Goal: Download file/media

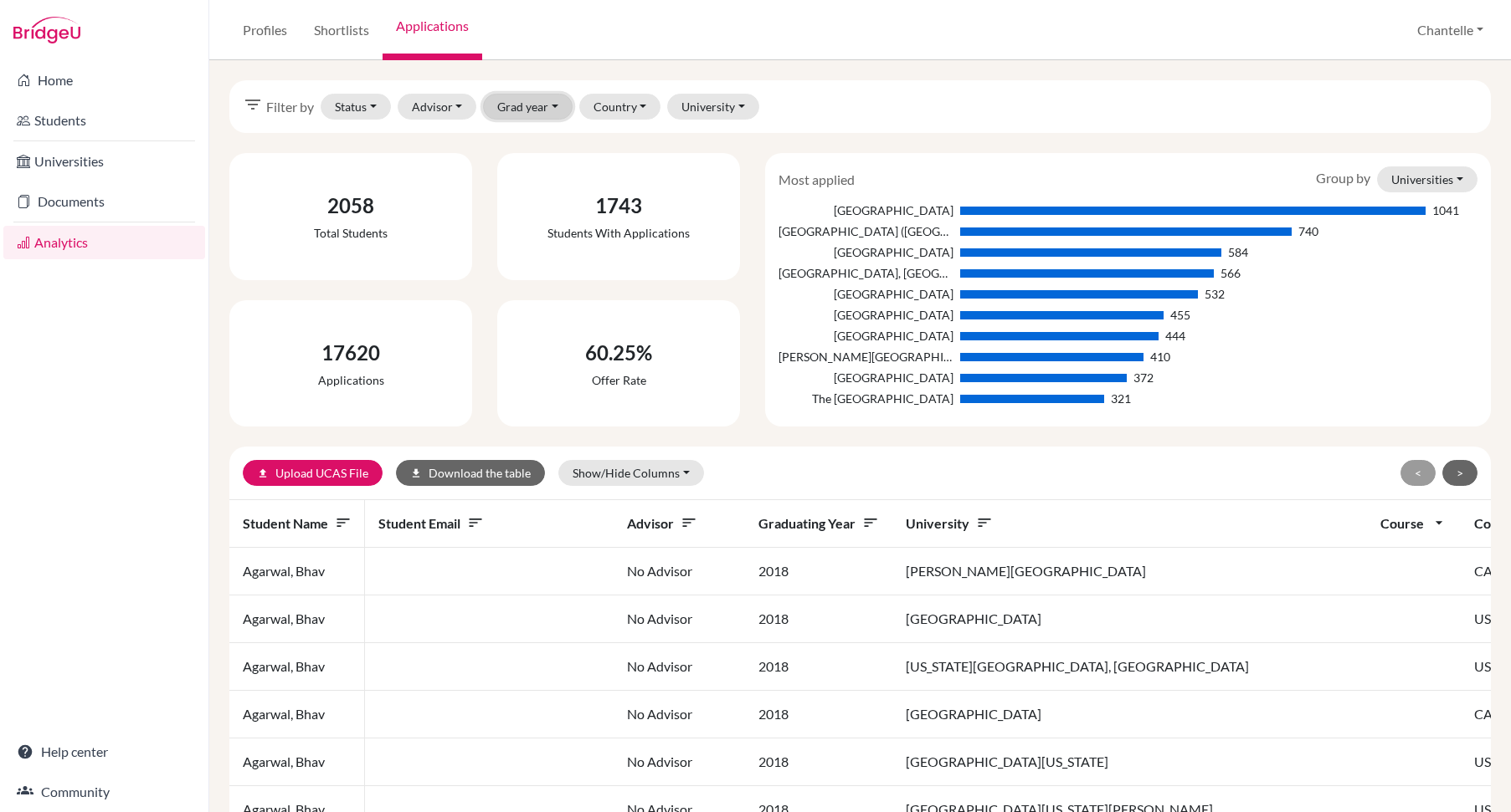
click at [526, 104] on button "Grad year" at bounding box center [528, 106] width 90 height 26
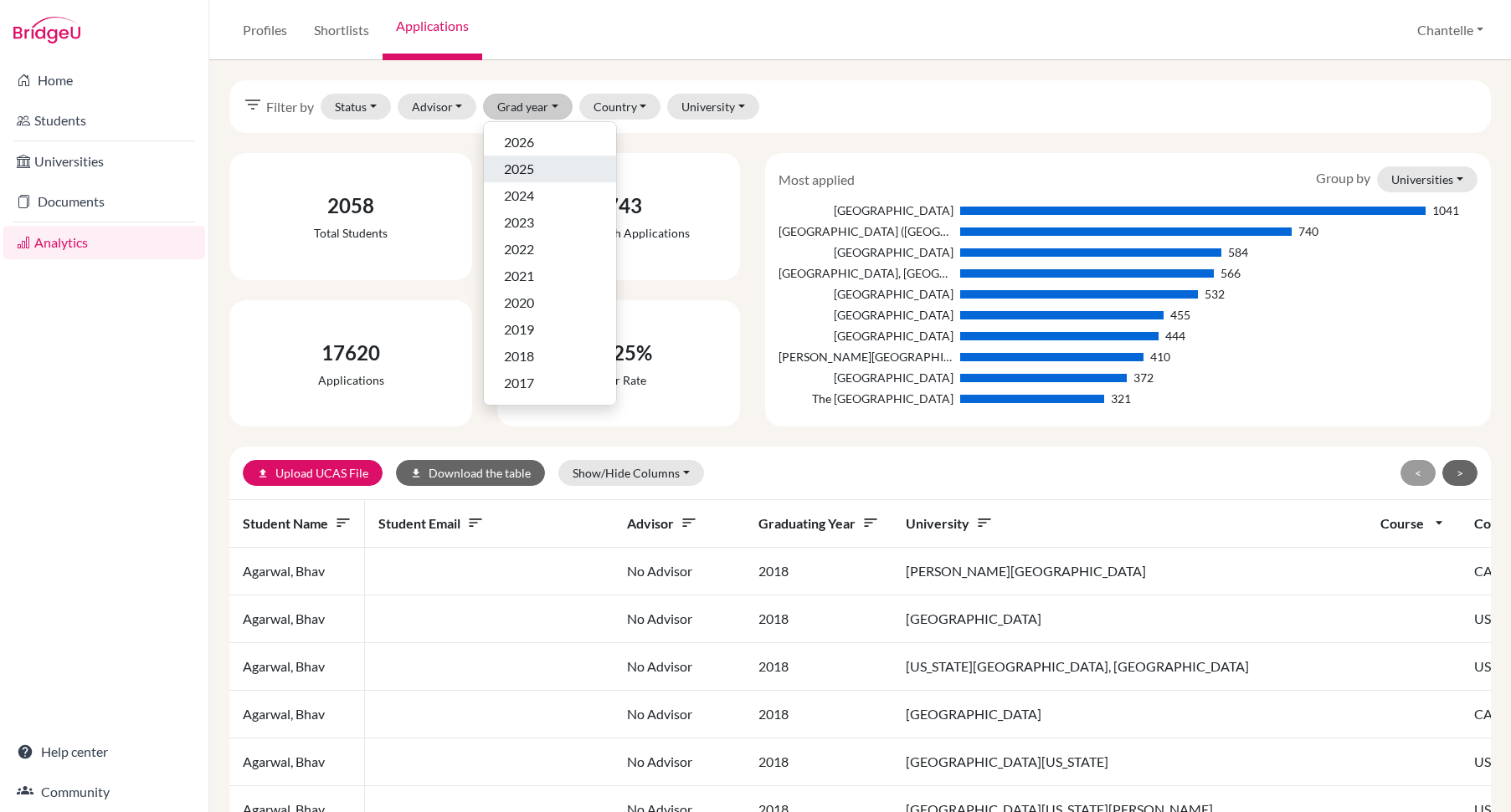
click at [534, 168] on span "2025" at bounding box center [518, 169] width 30 height 20
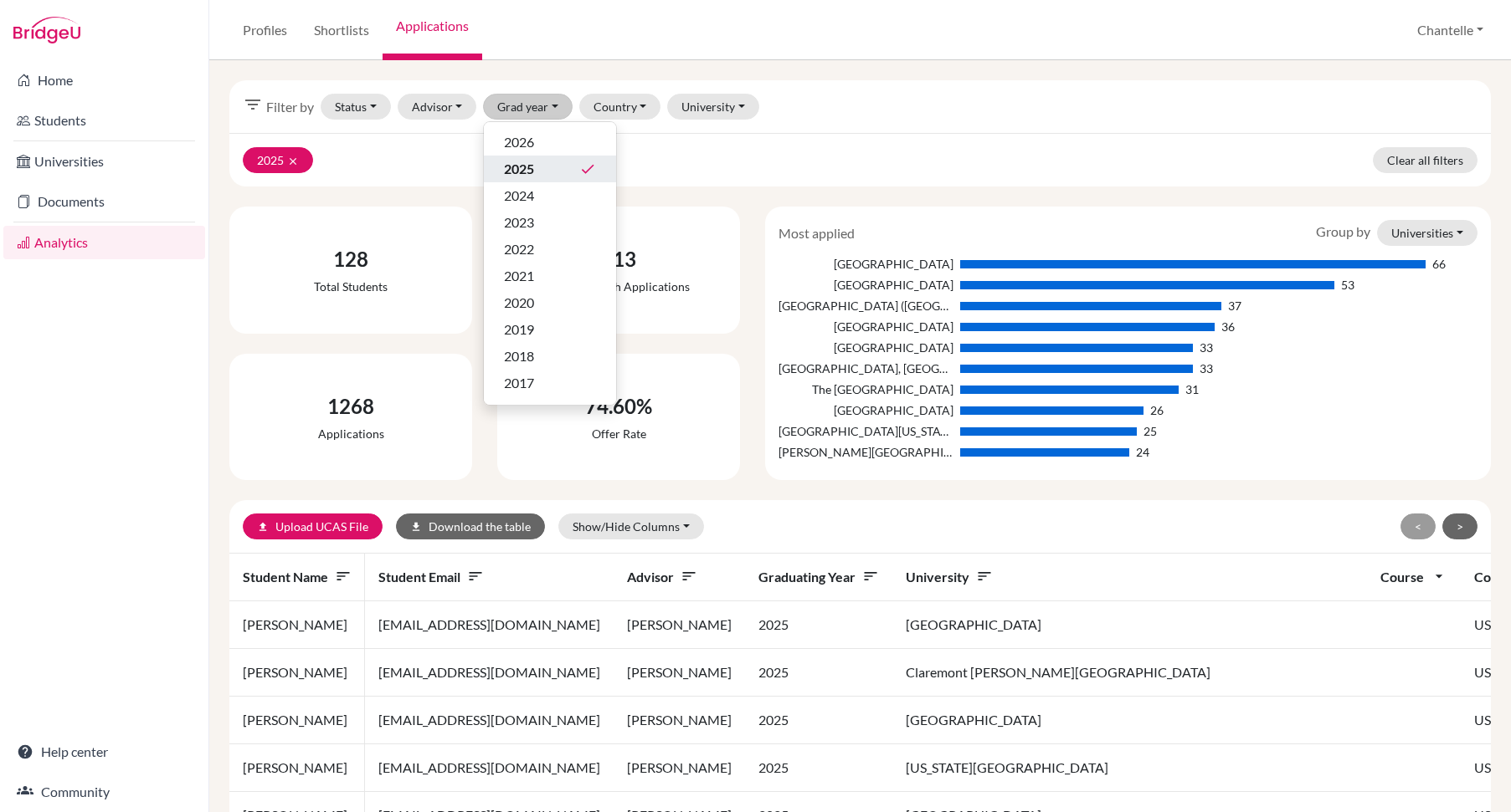
click at [846, 129] on div "filter_list Filter by Status Not sent Sent Successful Attending Advisor [PERSON…" at bounding box center [860, 106] width 1261 height 53
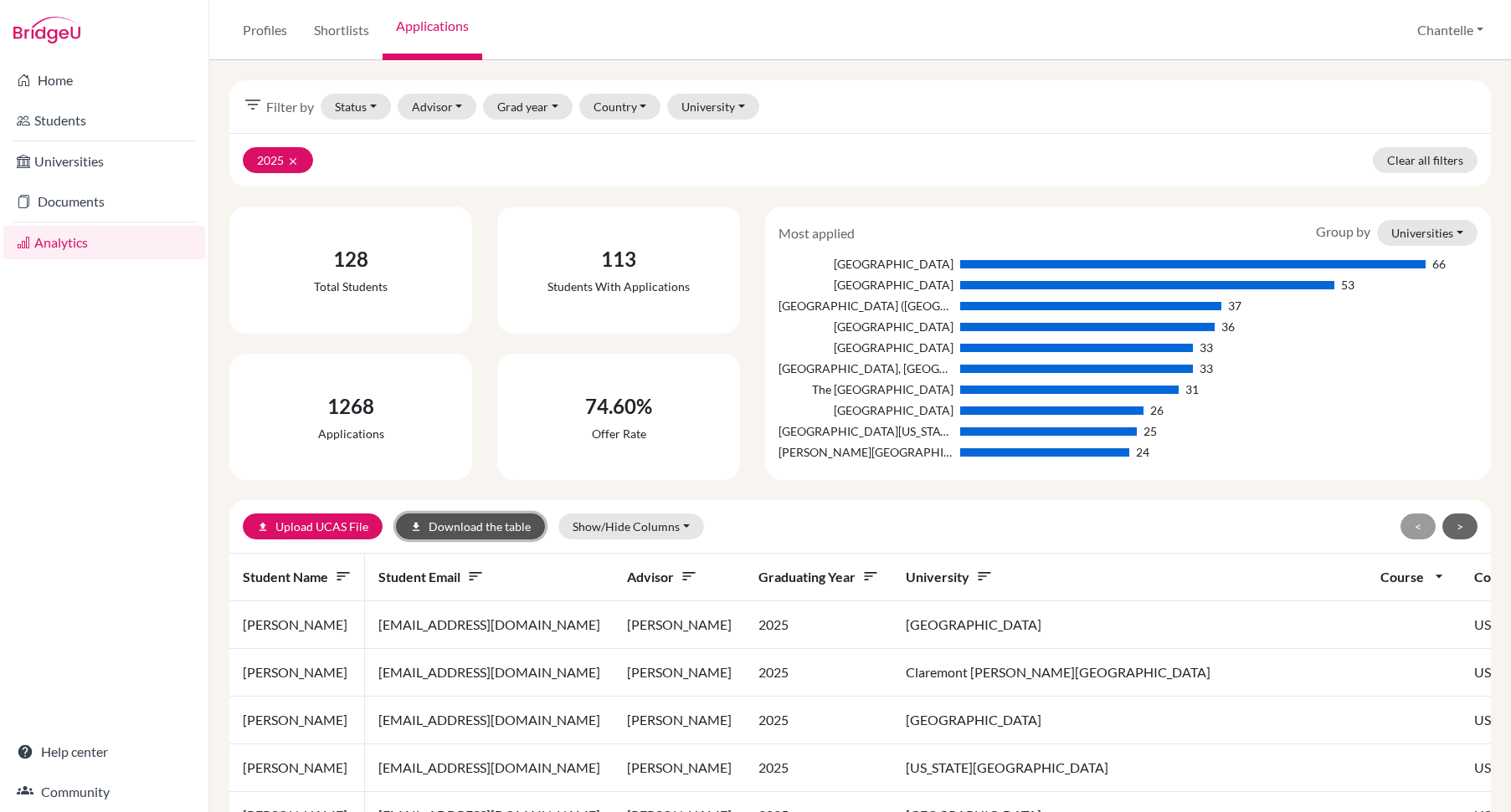
click at [436, 522] on button "download Download the table" at bounding box center [470, 527] width 149 height 26
click at [866, 117] on div "filter_list Filter by Status Not sent Sent Successful Attending Advisor [PERSON…" at bounding box center [860, 106] width 1261 height 53
click at [344, 111] on button "Status" at bounding box center [355, 106] width 70 height 26
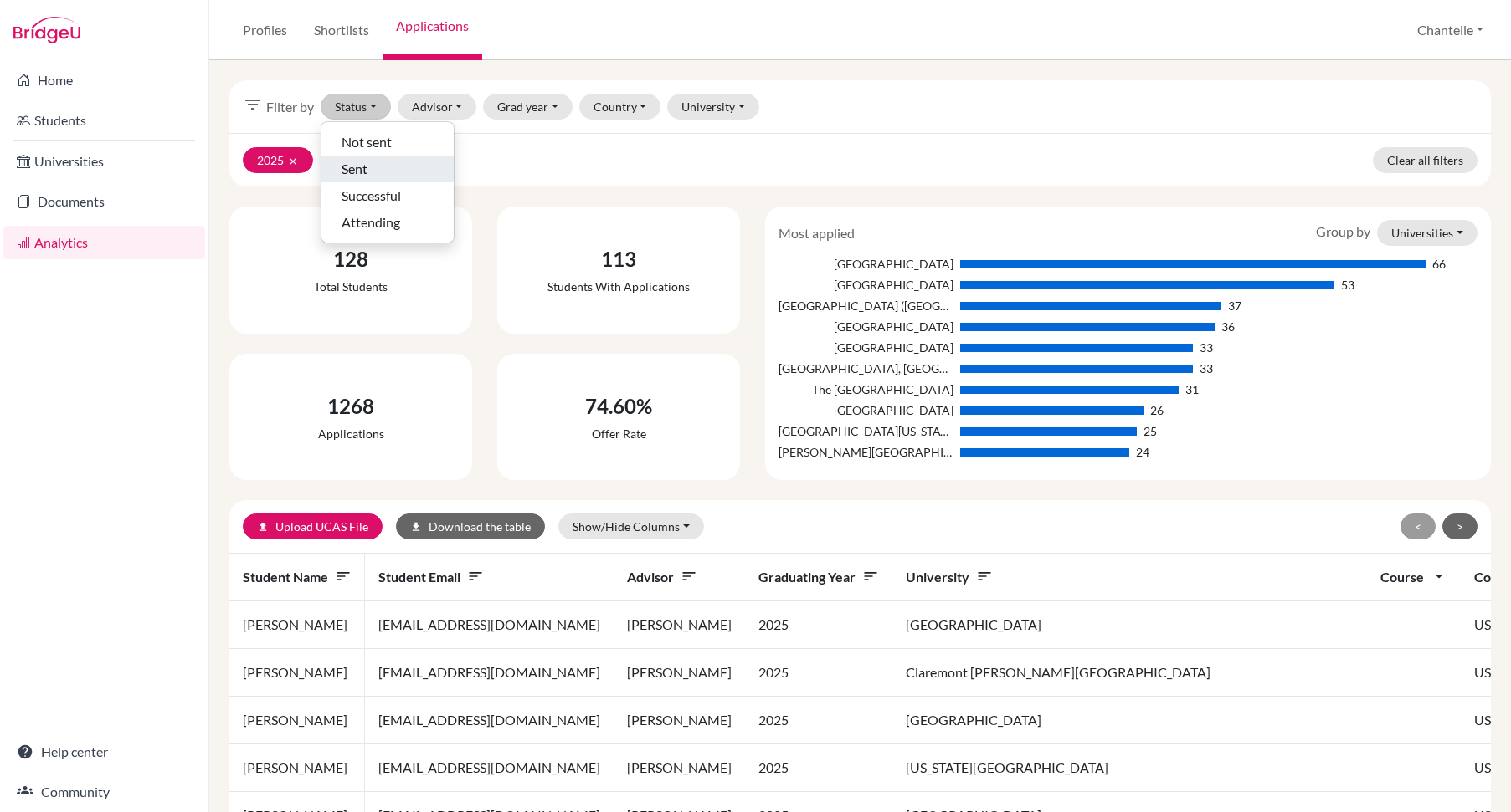
click at [350, 174] on span "Sent" at bounding box center [354, 169] width 26 height 20
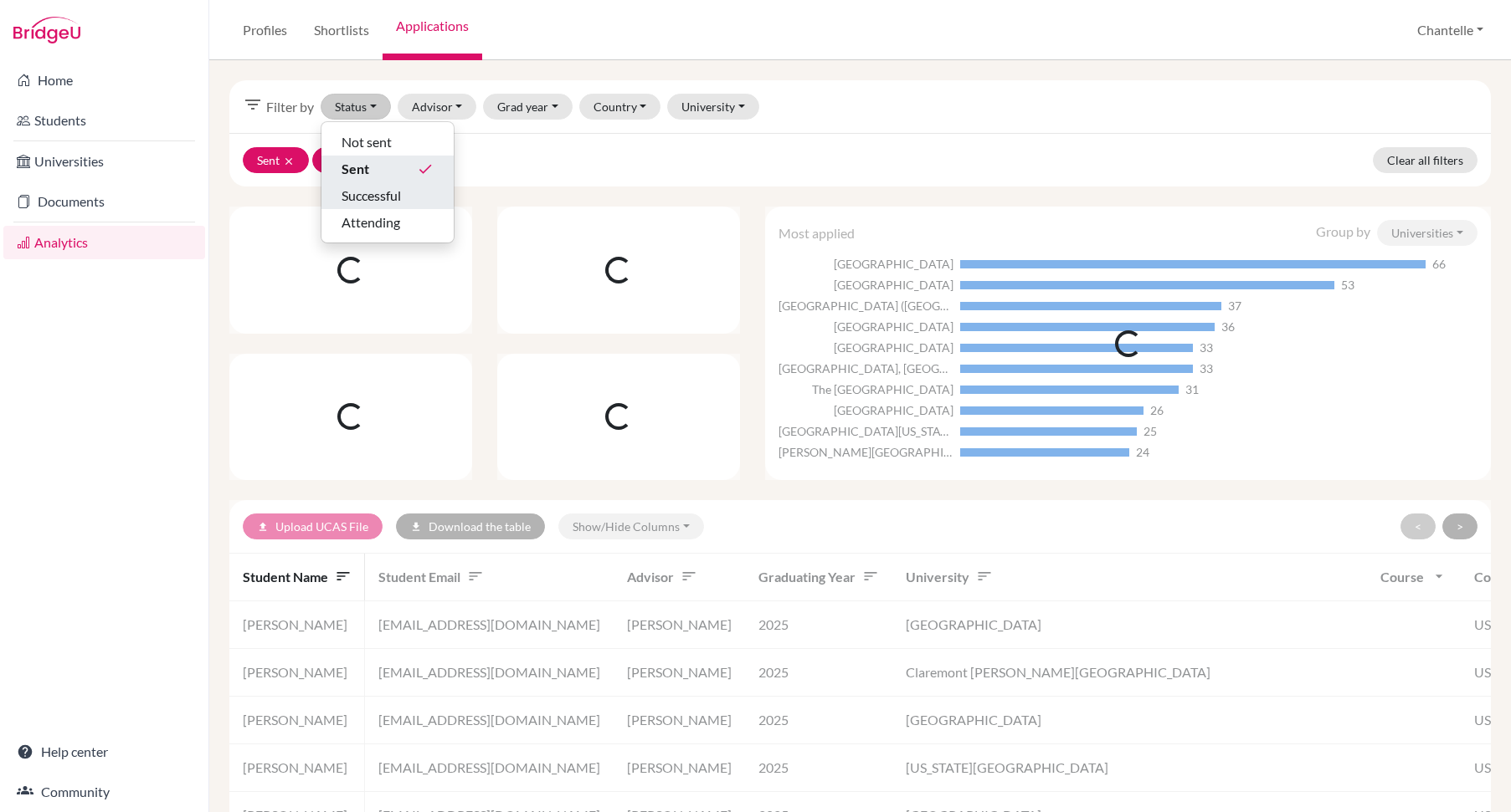
click at [350, 194] on span "Successful" at bounding box center [371, 196] width 60 height 20
click at [354, 159] on span "Sent" at bounding box center [354, 169] width 26 height 20
click at [601, 139] on div "Sent clear 2025 clear Clear all filters" at bounding box center [860, 160] width 1261 height 54
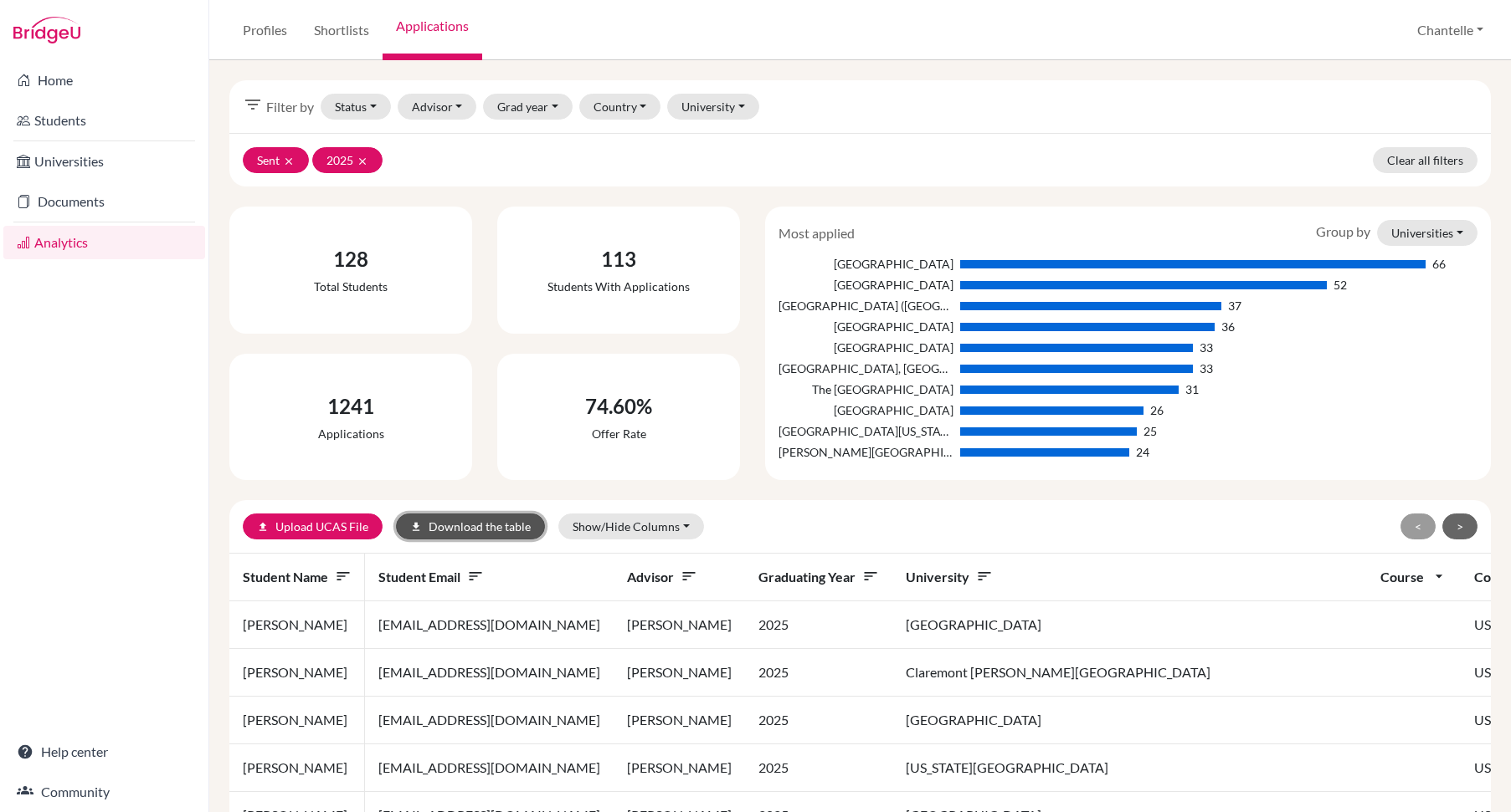
click at [445, 527] on button "download Download the table" at bounding box center [470, 527] width 149 height 26
